Goal: Task Accomplishment & Management: Manage account settings

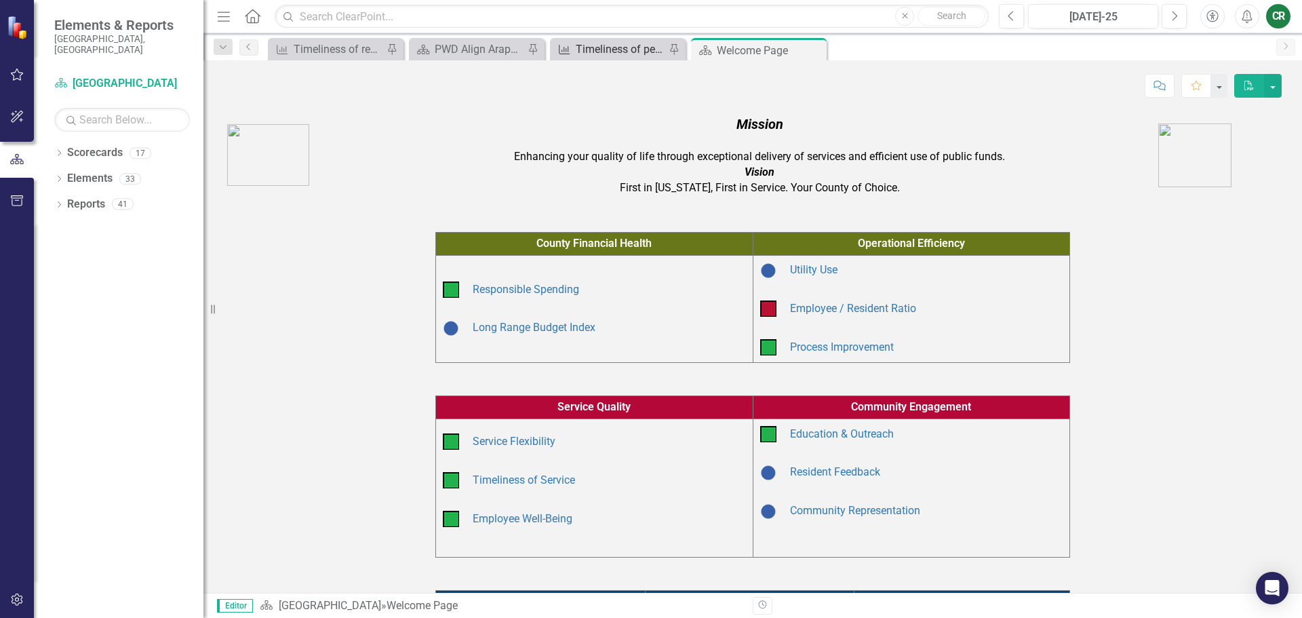
click at [603, 43] on div "Timeliness of permit issuance: Percent of permits issued in one business day" at bounding box center [621, 49] width 90 height 17
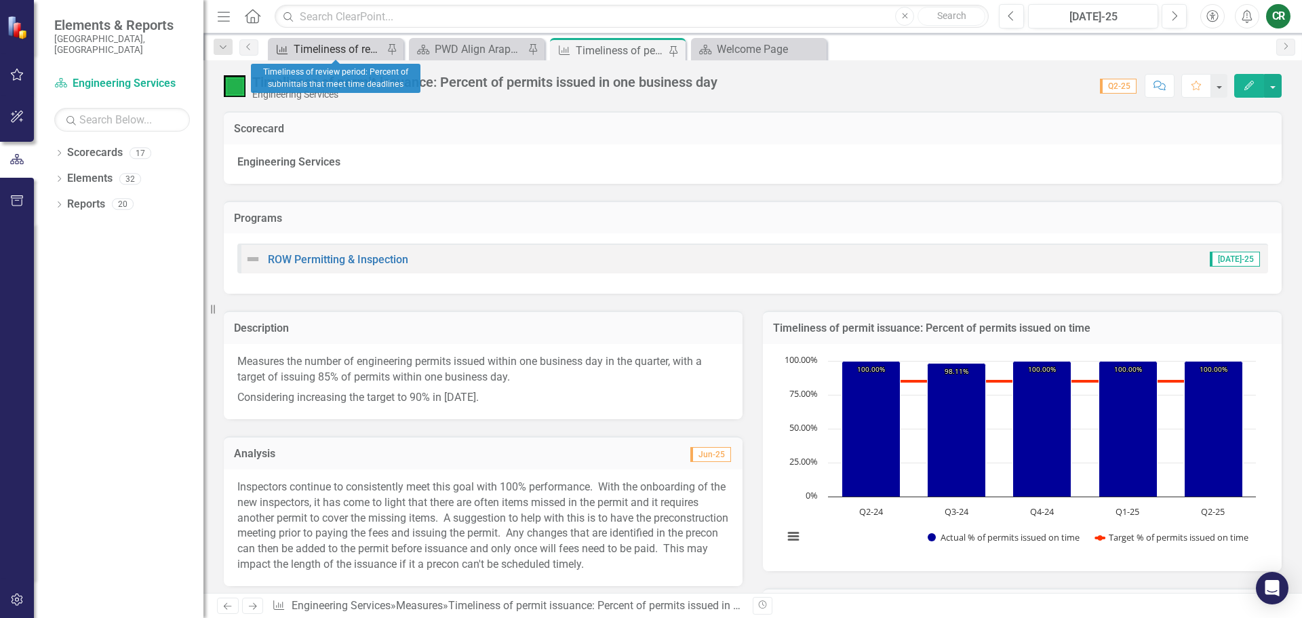
click at [336, 48] on div "Timeliness of review period: Percent of submittals that meet time deadlines" at bounding box center [339, 49] width 90 height 17
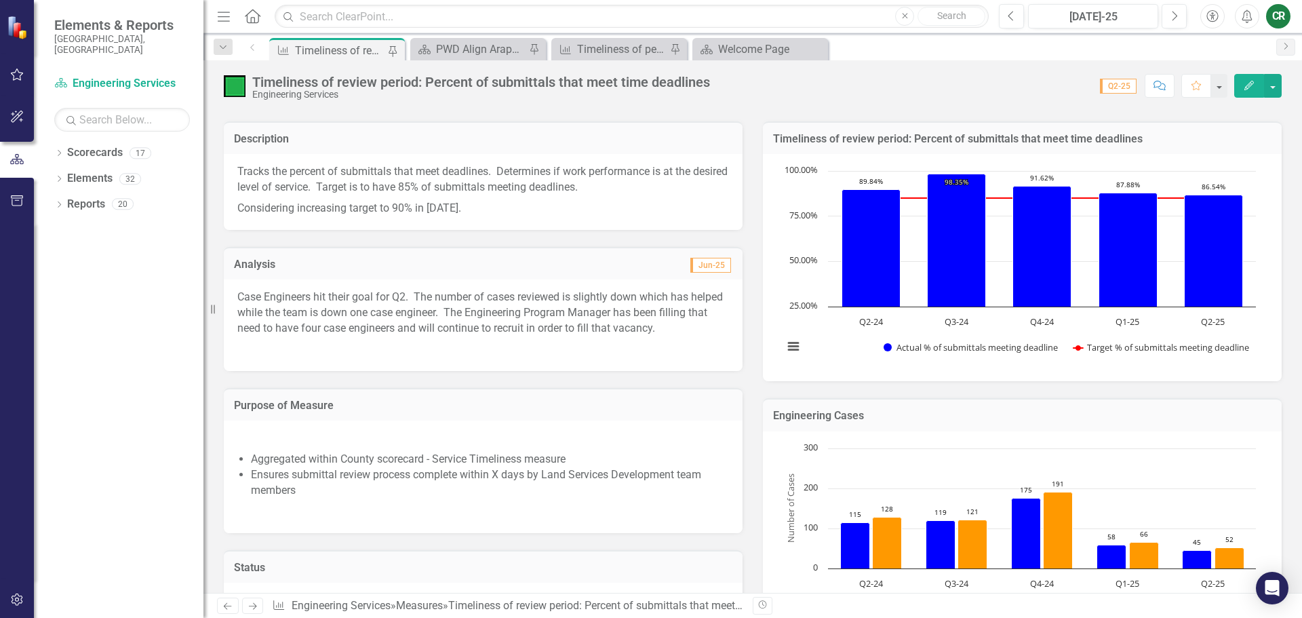
scroll to position [136, 0]
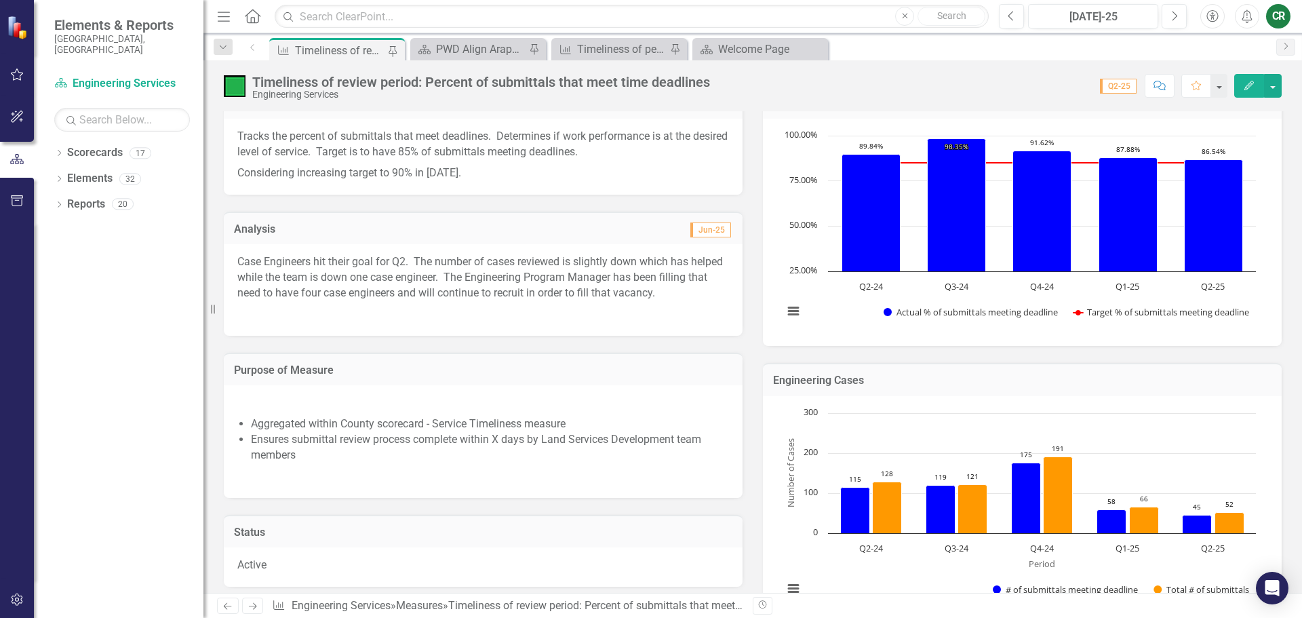
click at [574, 297] on p "Case Engineers hit their goal for Q2. The number of cases reviewed is slightly …" at bounding box center [483, 279] width 492 height 50
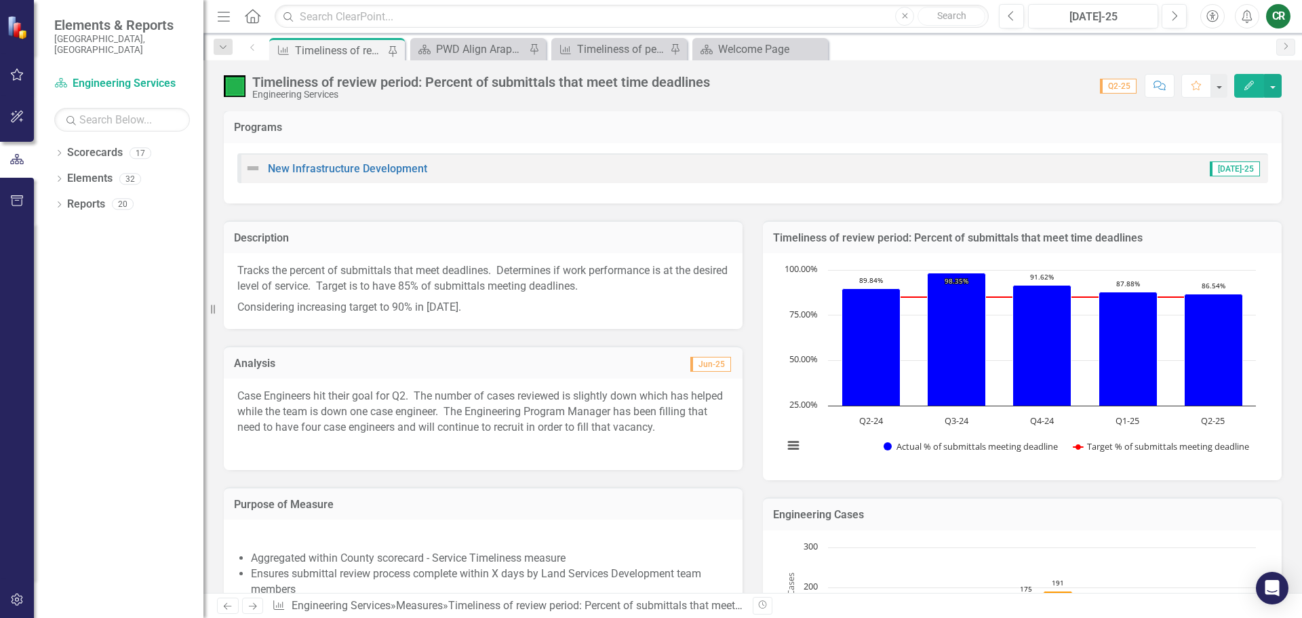
scroll to position [0, 0]
click at [334, 426] on p "Case Engineers hit their goal for Q2. The number of cases reviewed is slightly …" at bounding box center [483, 415] width 492 height 50
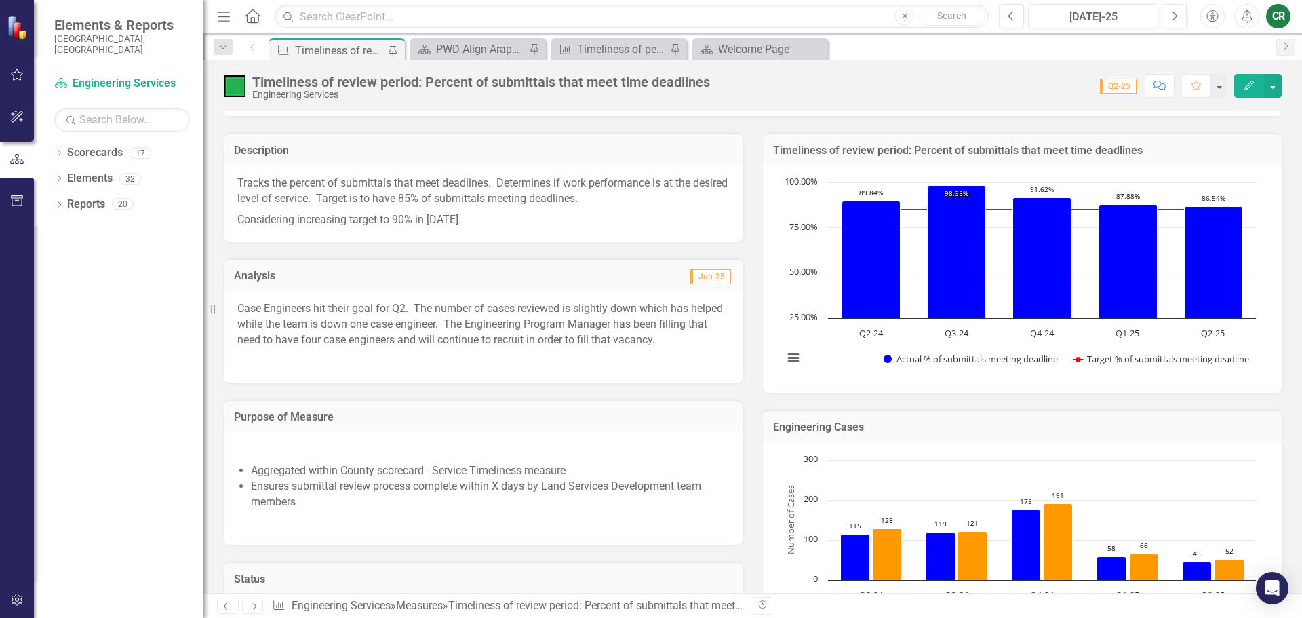
scroll to position [66, 0]
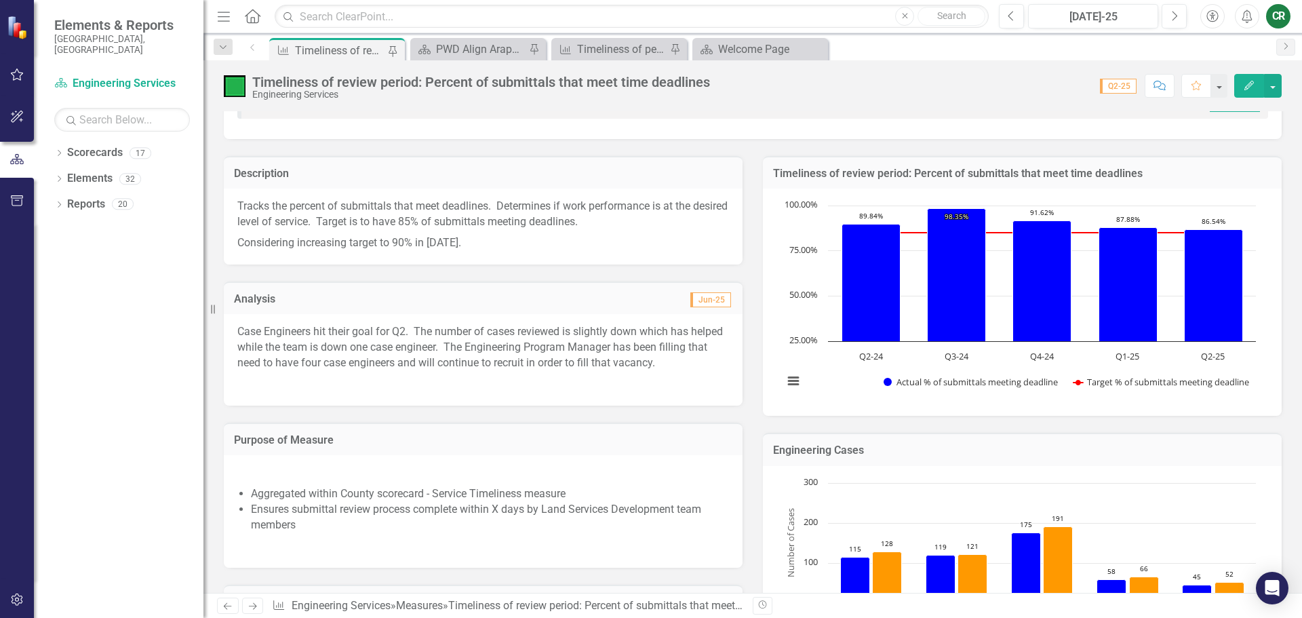
click at [416, 345] on p "Case Engineers hit their goal for Q2. The number of cases reviewed is slightly …" at bounding box center [483, 349] width 492 height 50
click at [417, 334] on p "Case Engineers hit their goal for Q2. The number of cases reviewed is slightly …" at bounding box center [483, 349] width 492 height 50
click at [512, 334] on p "Case Engineers hit their goal for Q2. The number of cases reviewed is slightly …" at bounding box center [483, 349] width 492 height 50
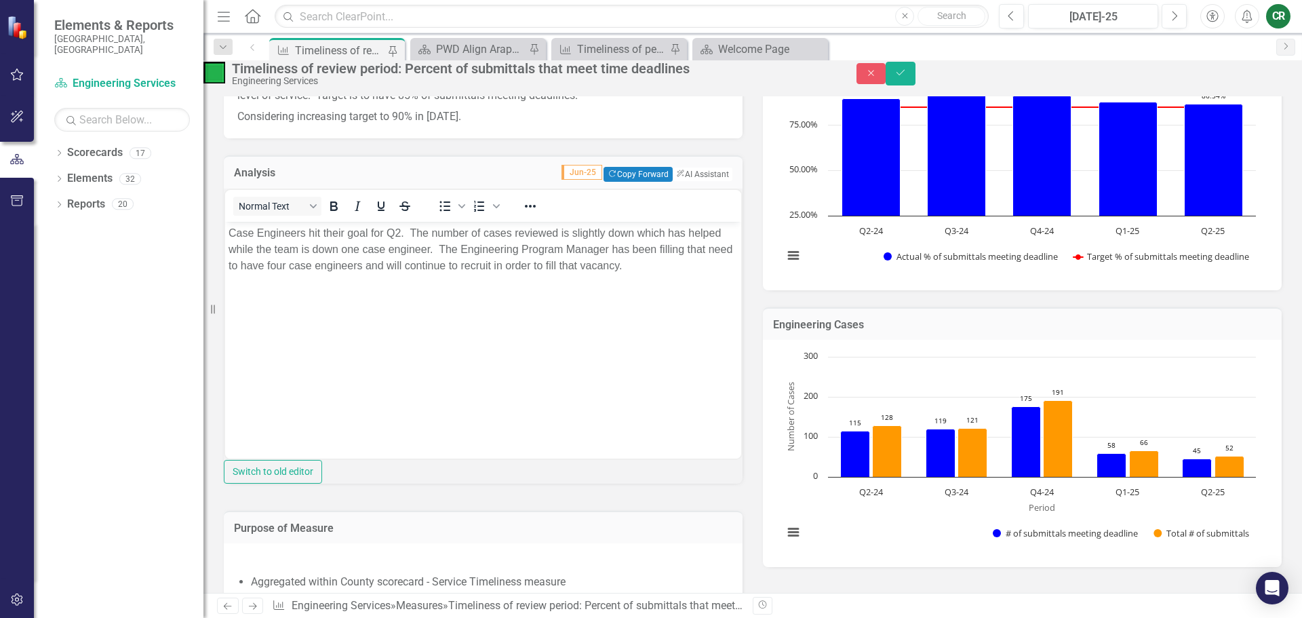
scroll to position [201, 0]
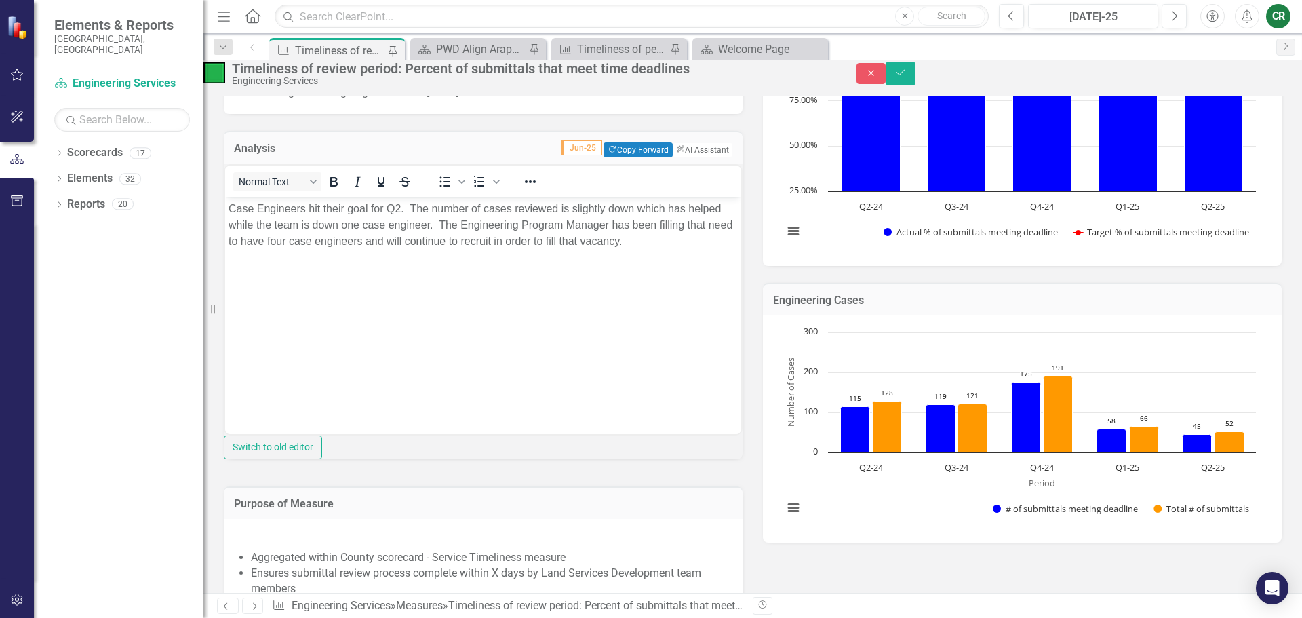
click at [323, 520] on div "Purpose of Measure Aggregated within County scorecard - Service Timeliness meas…" at bounding box center [483, 550] width 539 height 162
click at [763, 539] on div "Chart Bar chart with 2 data series. Engineering Cases (Chart Type: Column Chart…" at bounding box center [1022, 428] width 519 height 227
click at [886, 81] on button "Close" at bounding box center [871, 73] width 30 height 21
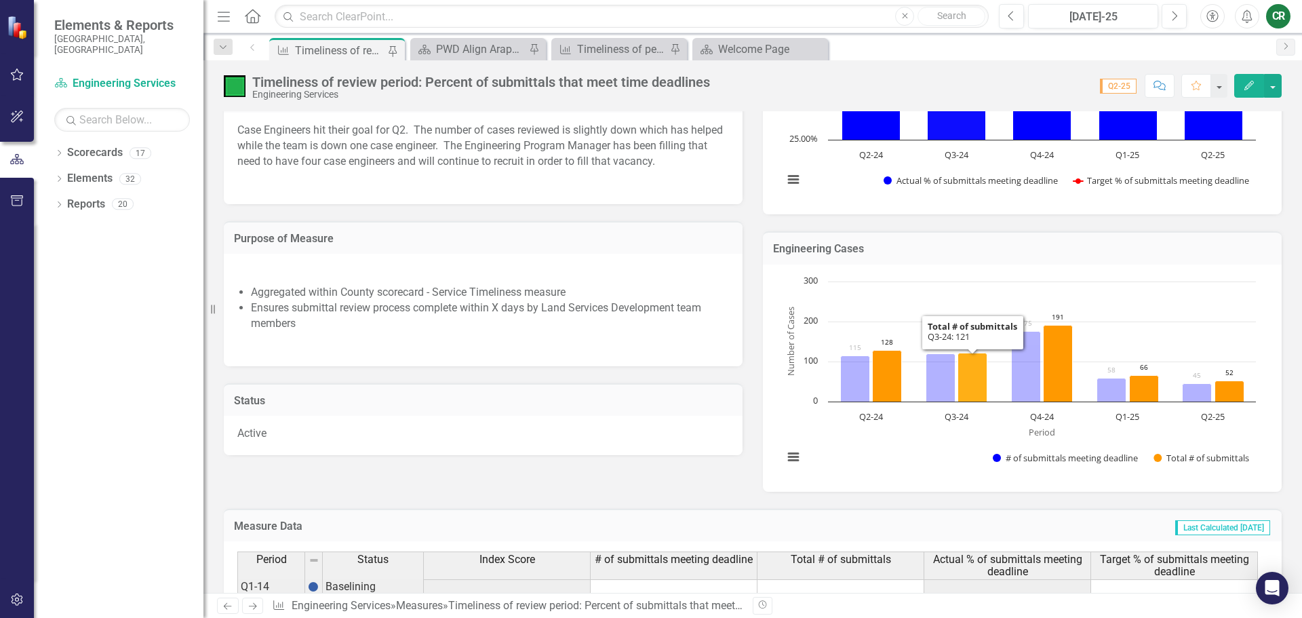
scroll to position [271, 0]
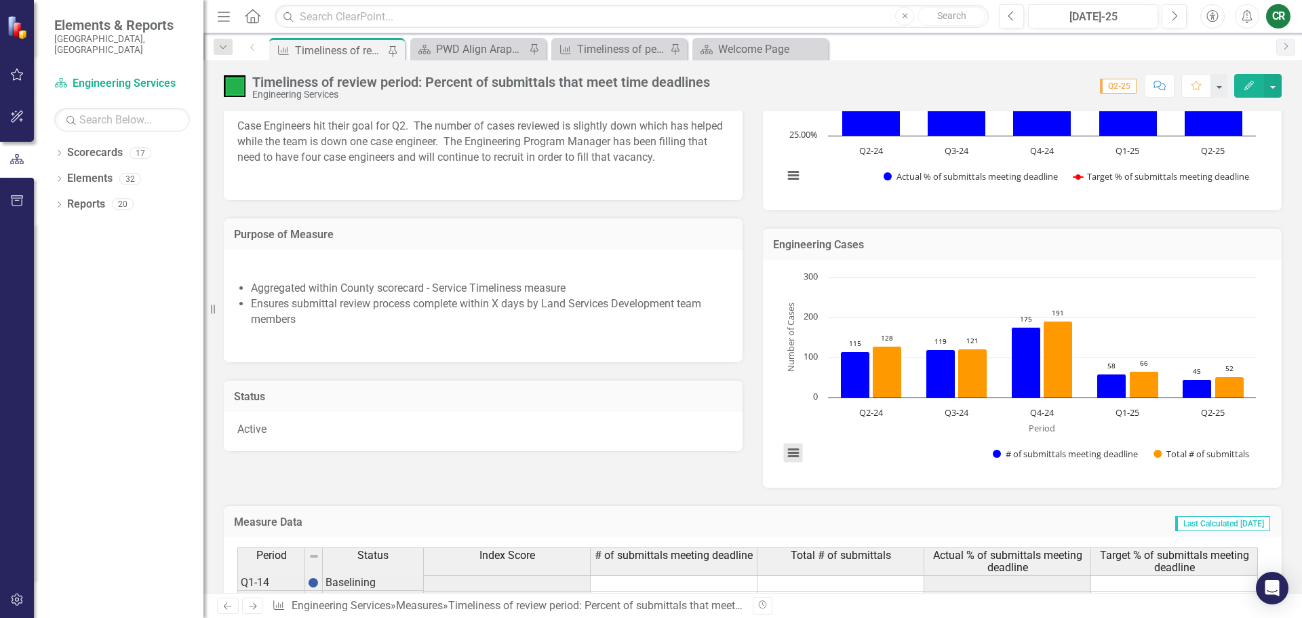
click at [784, 456] on button "View chart menu, Chart" at bounding box center [793, 452] width 19 height 19
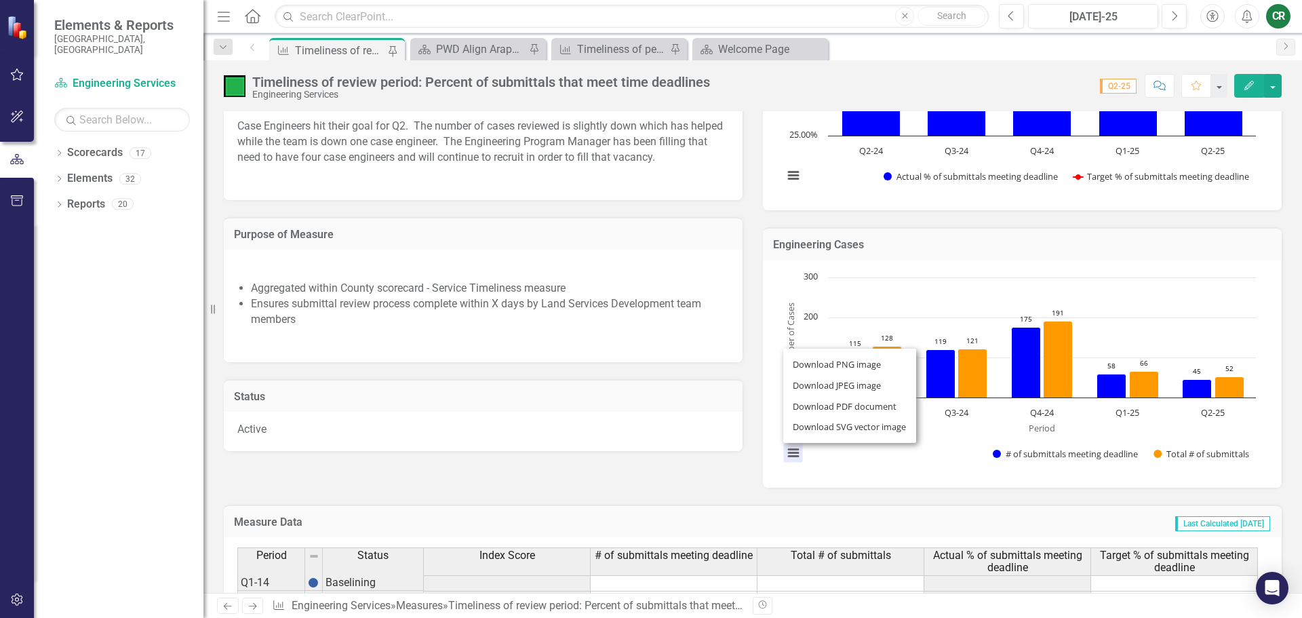
click at [677, 458] on div "Description Tracks the percent of submittals that meet deadlines. Determines if…" at bounding box center [753, 211] width 1078 height 554
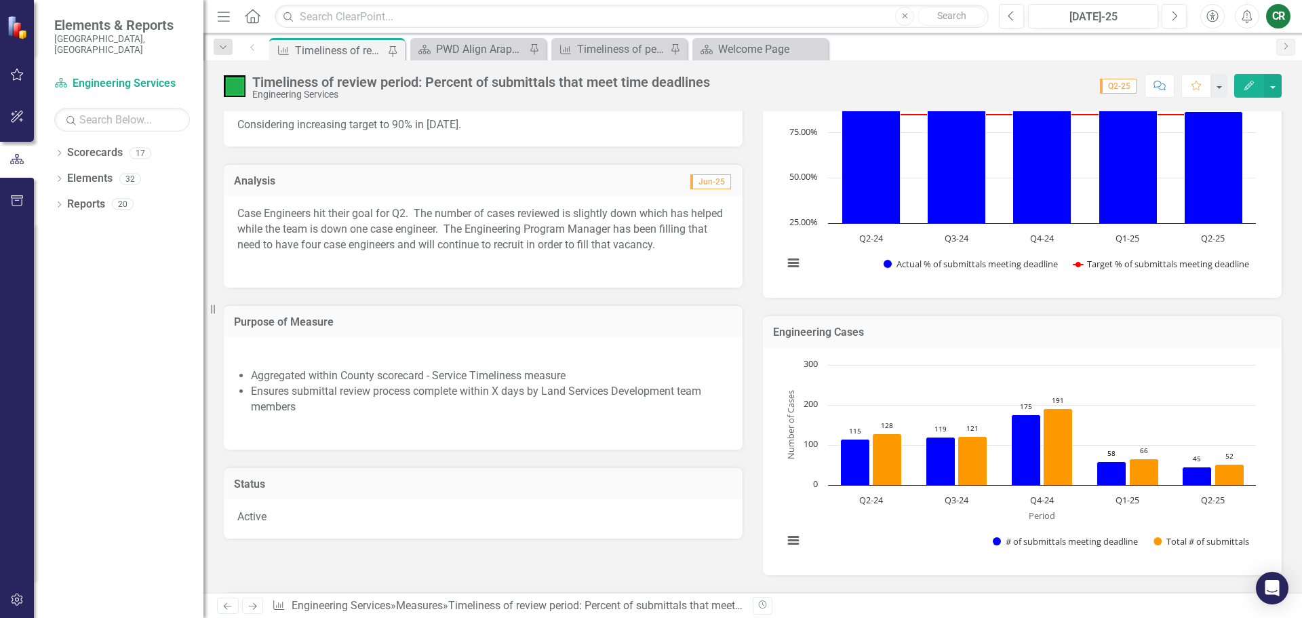
scroll to position [0, 0]
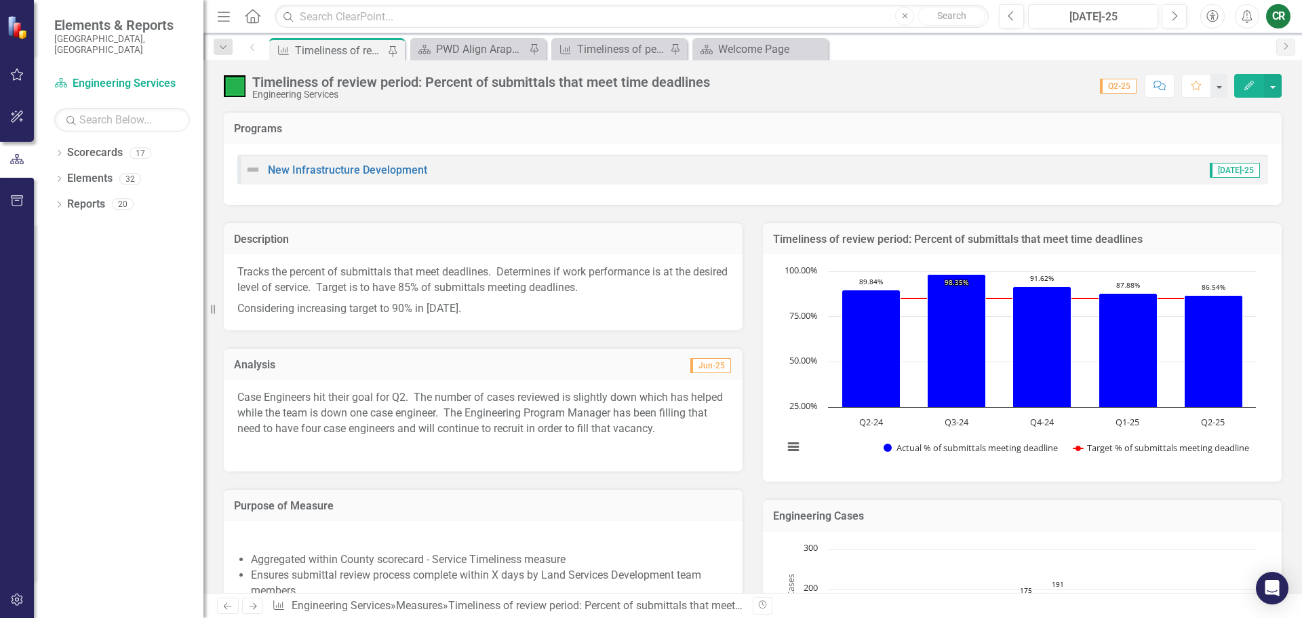
click at [1249, 85] on icon "Edit" at bounding box center [1249, 85] width 12 height 9
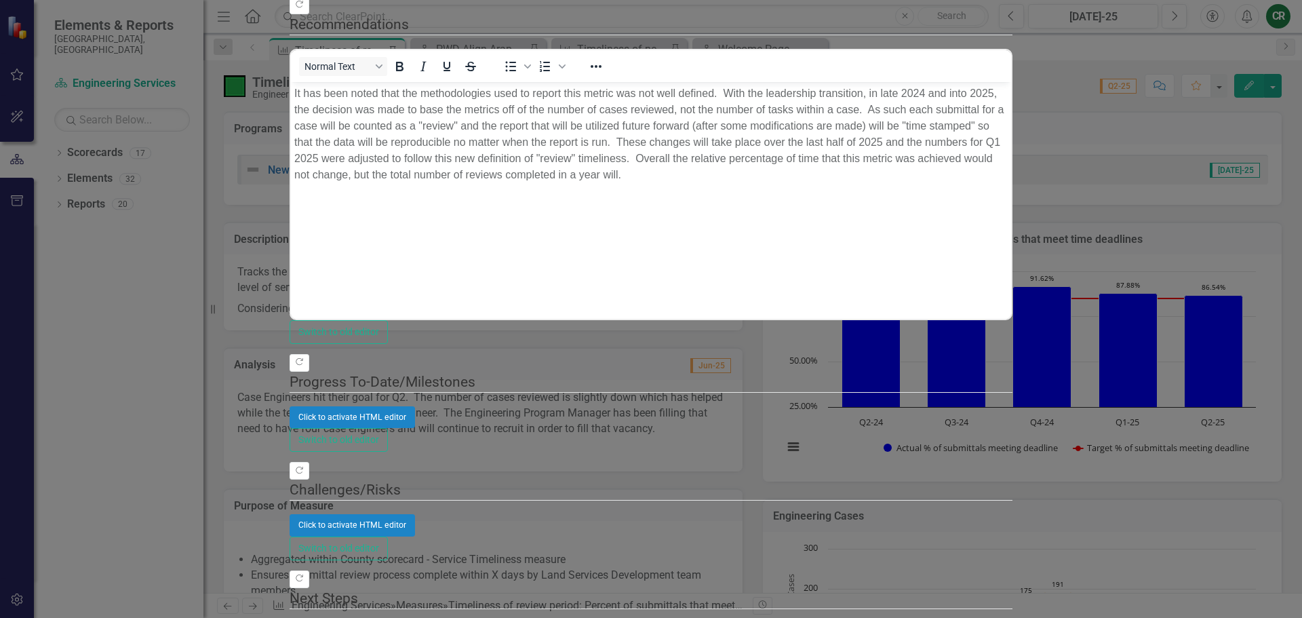
scroll to position [271, 0]
